Goal: Information Seeking & Learning: Check status

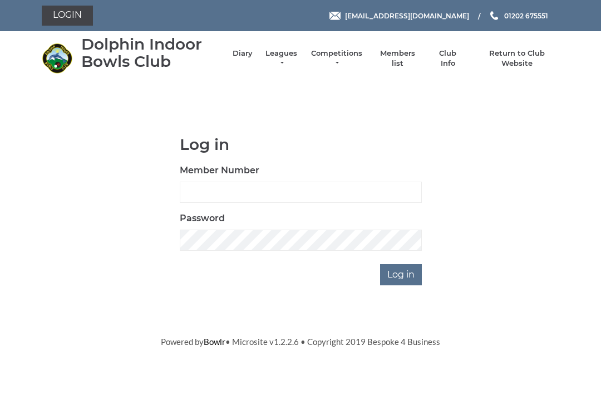
scroll to position [87, 0]
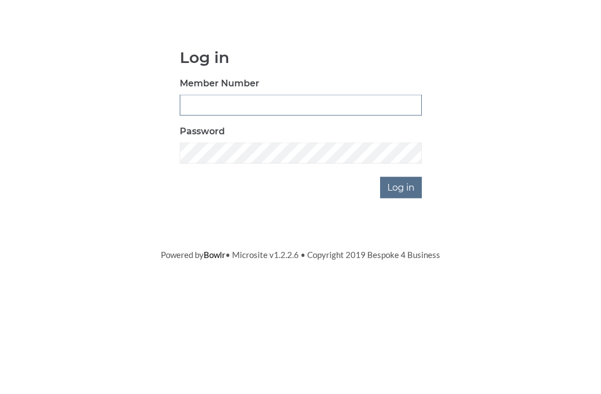
type input "3550"
click at [402, 264] on input "Log in" at bounding box center [401, 274] width 42 height 21
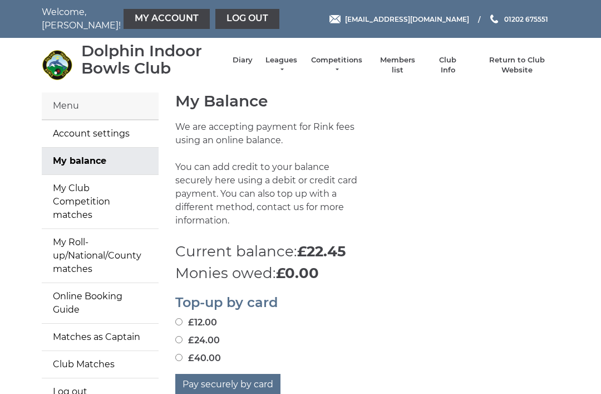
click at [293, 65] on link "Leagues" at bounding box center [281, 65] width 35 height 20
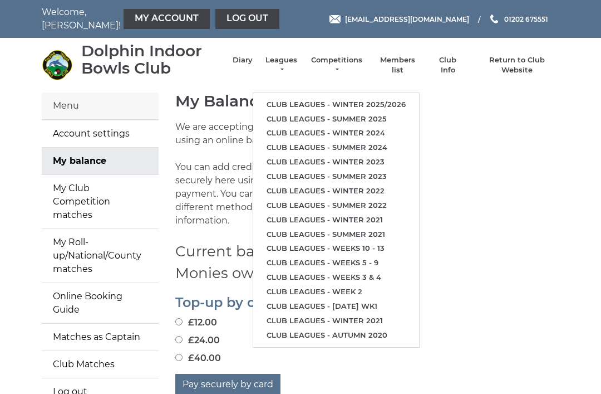
click at [402, 97] on link "Club leagues - Winter 2025/2026" at bounding box center [336, 104] width 166 height 14
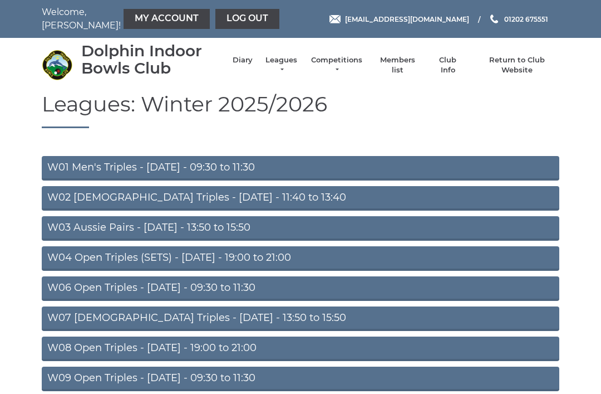
click at [294, 253] on link "W04 Open Triples (SETS) - Monday - 19:00 to 21:00" at bounding box center [301, 258] width 518 height 25
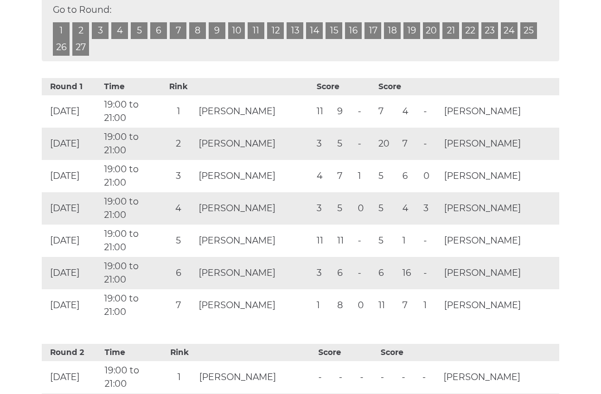
scroll to position [595, 0]
click at [516, 192] on td "[PERSON_NAME]" at bounding box center [501, 208] width 118 height 32
click at [526, 192] on td "[PERSON_NAME]" at bounding box center [501, 208] width 118 height 32
click at [486, 192] on td "[PERSON_NAME]" at bounding box center [501, 208] width 118 height 32
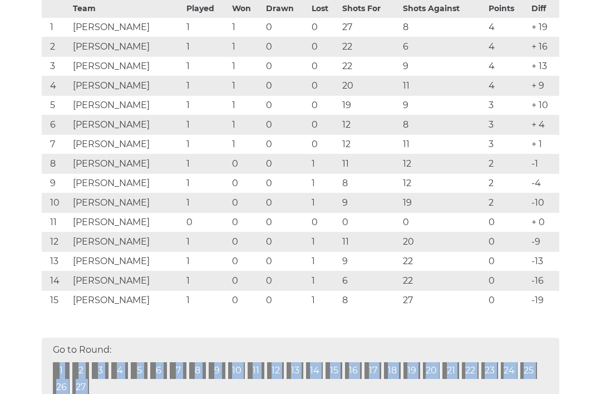
scroll to position [253, 0]
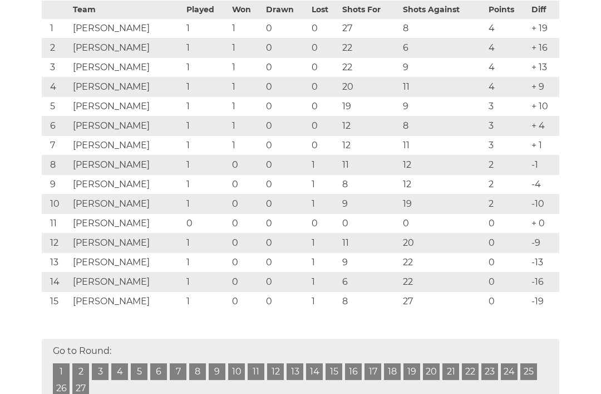
click at [43, 107] on td "5" at bounding box center [56, 106] width 28 height 19
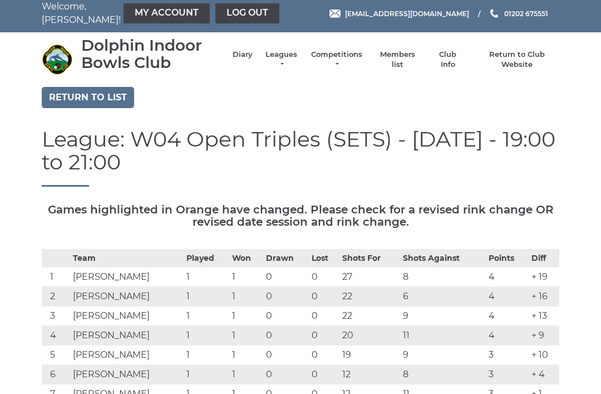
scroll to position [0, 0]
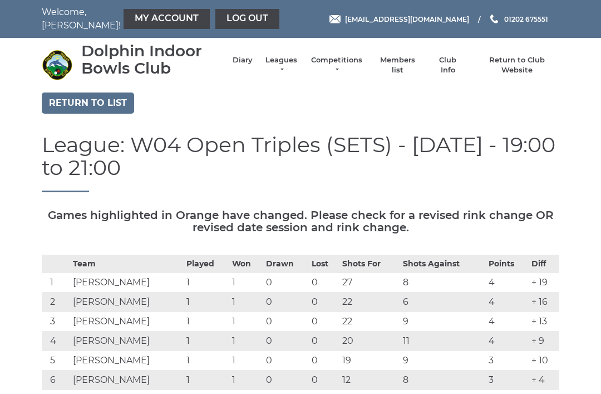
click at [224, 21] on link "Log out" at bounding box center [248, 19] width 64 height 20
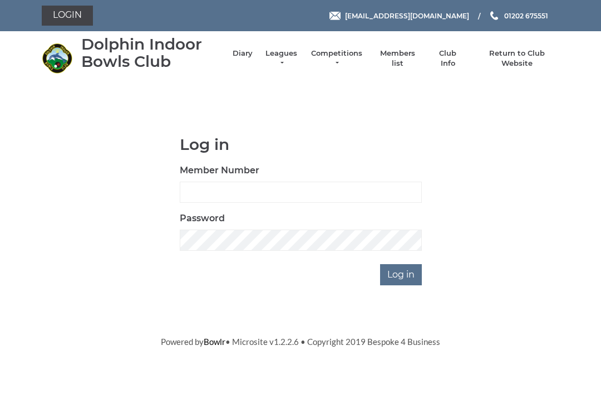
scroll to position [87, 0]
